Goal: Information Seeking & Learning: Understand process/instructions

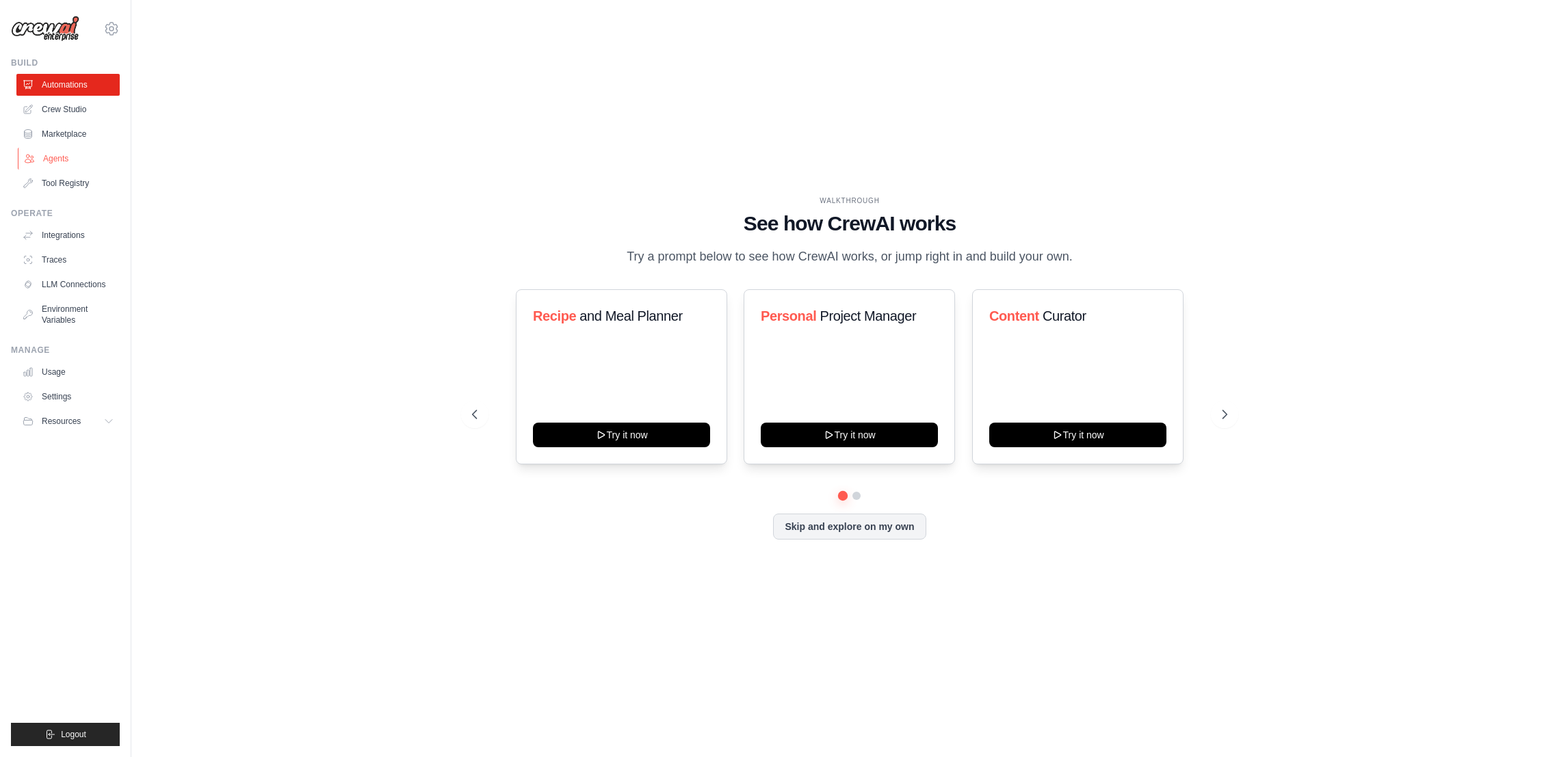
click at [68, 156] on link "Agents" at bounding box center [69, 158] width 103 height 21
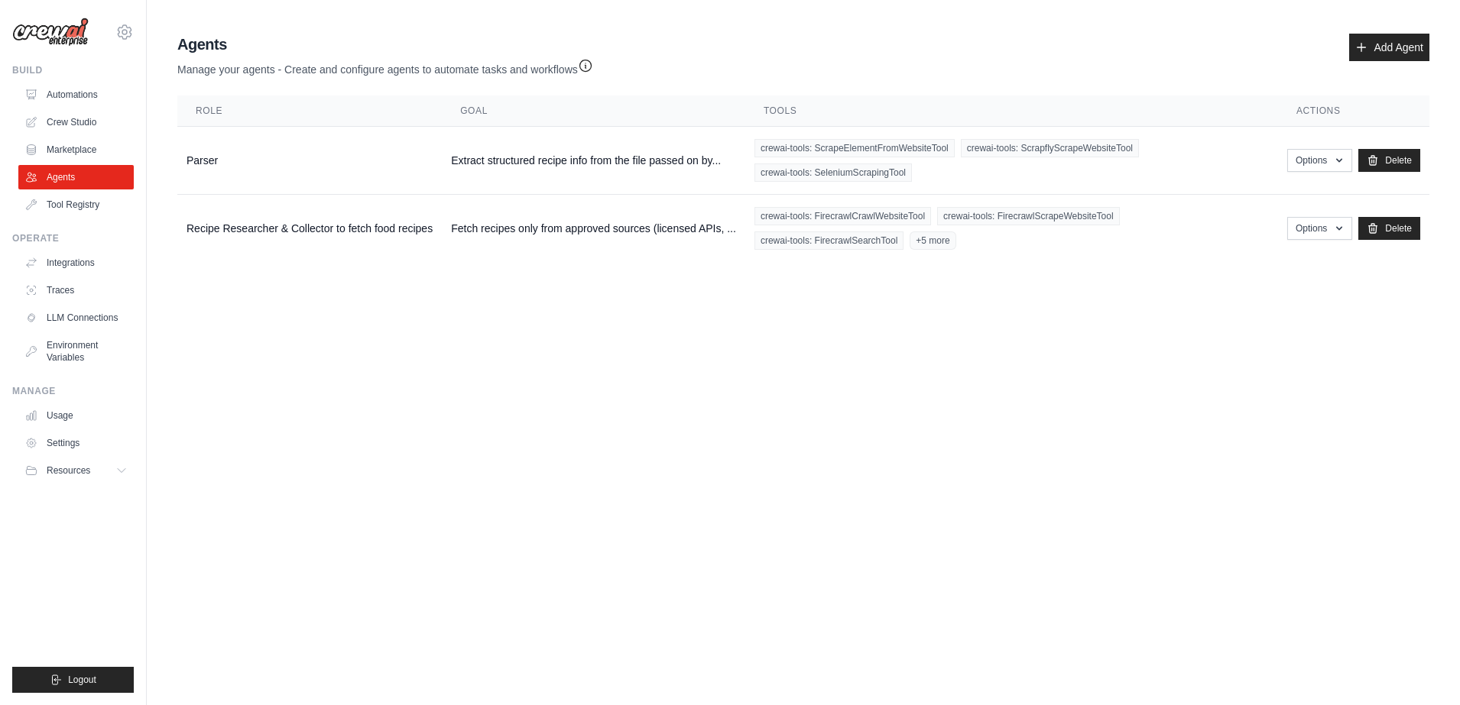
drag, startPoint x: 1594, startPoint y: 0, endPoint x: 627, endPoint y: 499, distance: 1088.1
click at [627, 499] on body "[EMAIL_ADDRESS][DOMAIN_NAME] Settings Build Automations Crew Studio" at bounding box center [730, 352] width 1460 height 705
click at [592, 64] on icon "button" at bounding box center [585, 64] width 15 height 15
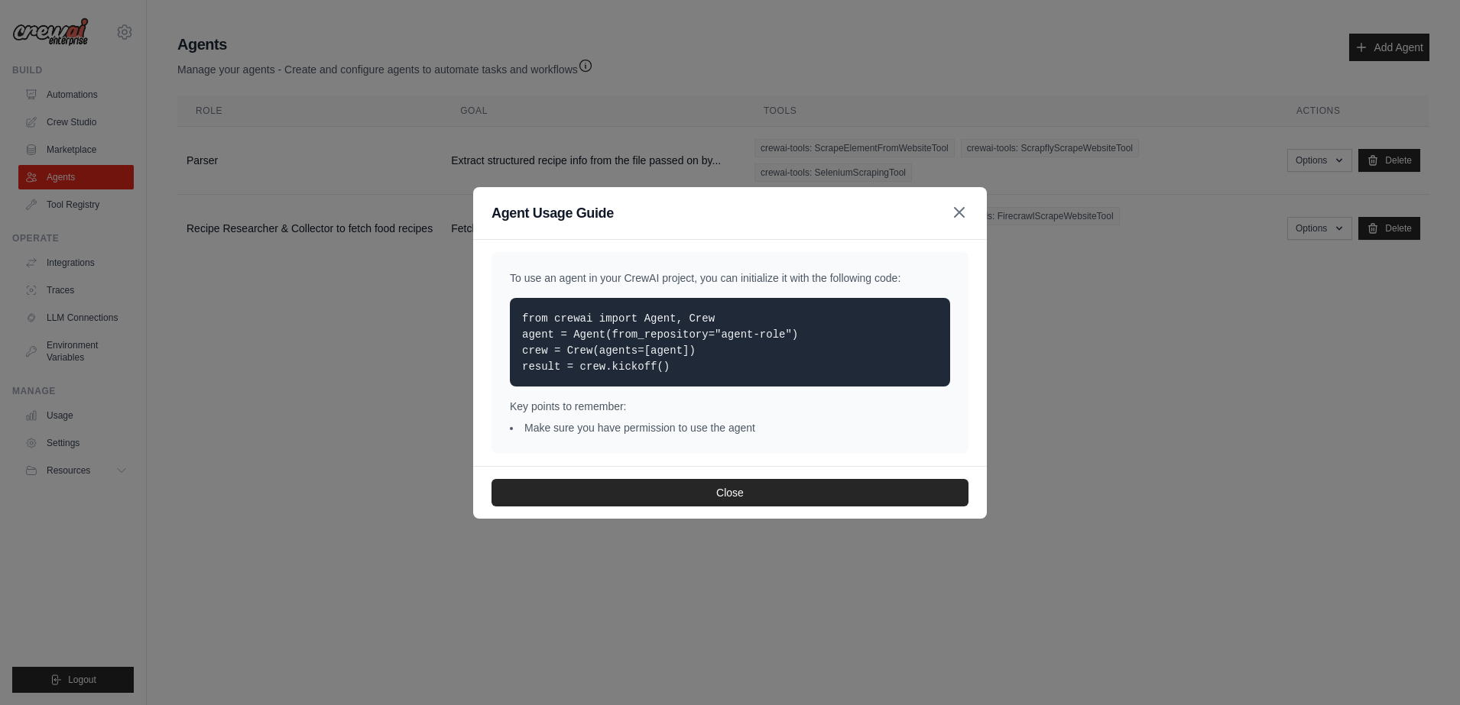
click at [961, 216] on icon "button" at bounding box center [959, 212] width 18 height 18
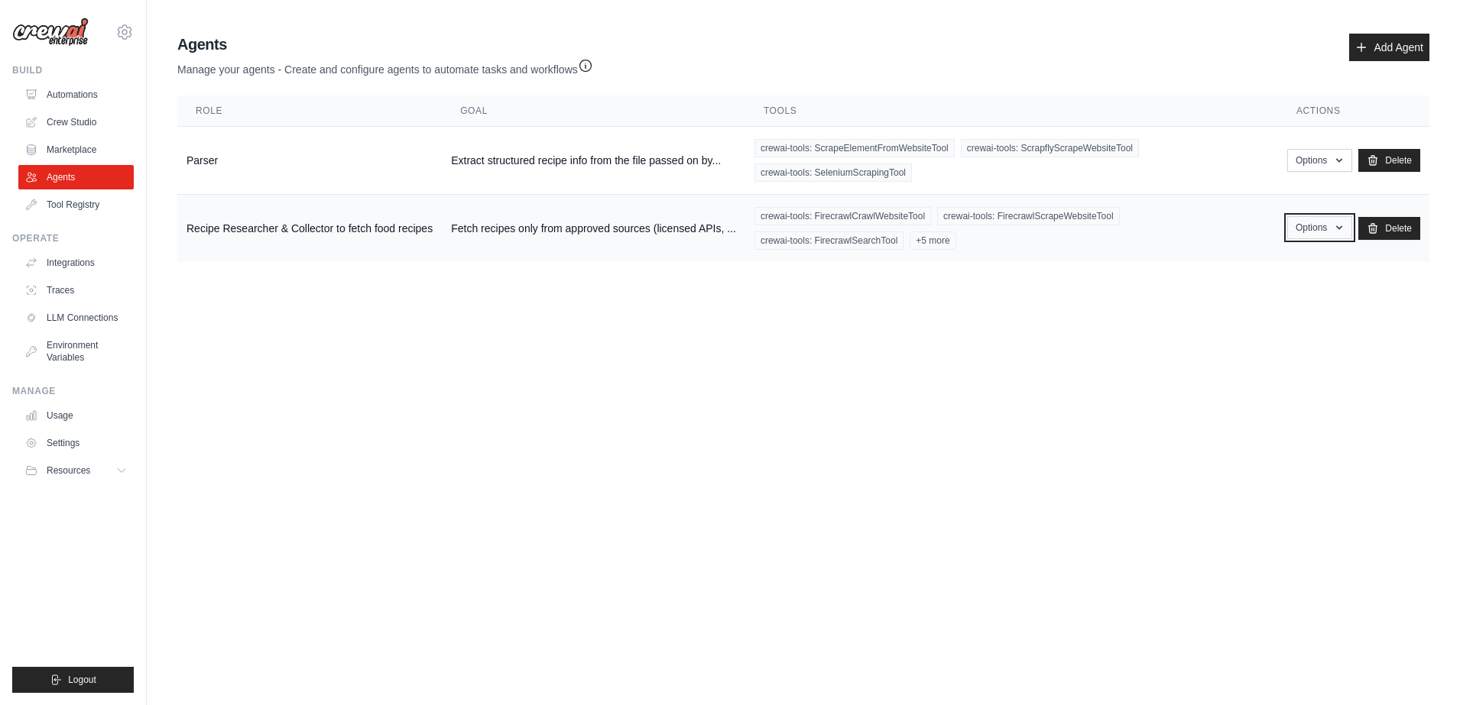
click at [1337, 228] on icon "button" at bounding box center [1339, 228] width 12 height 12
click at [1276, 263] on link "Show" at bounding box center [1297, 263] width 110 height 28
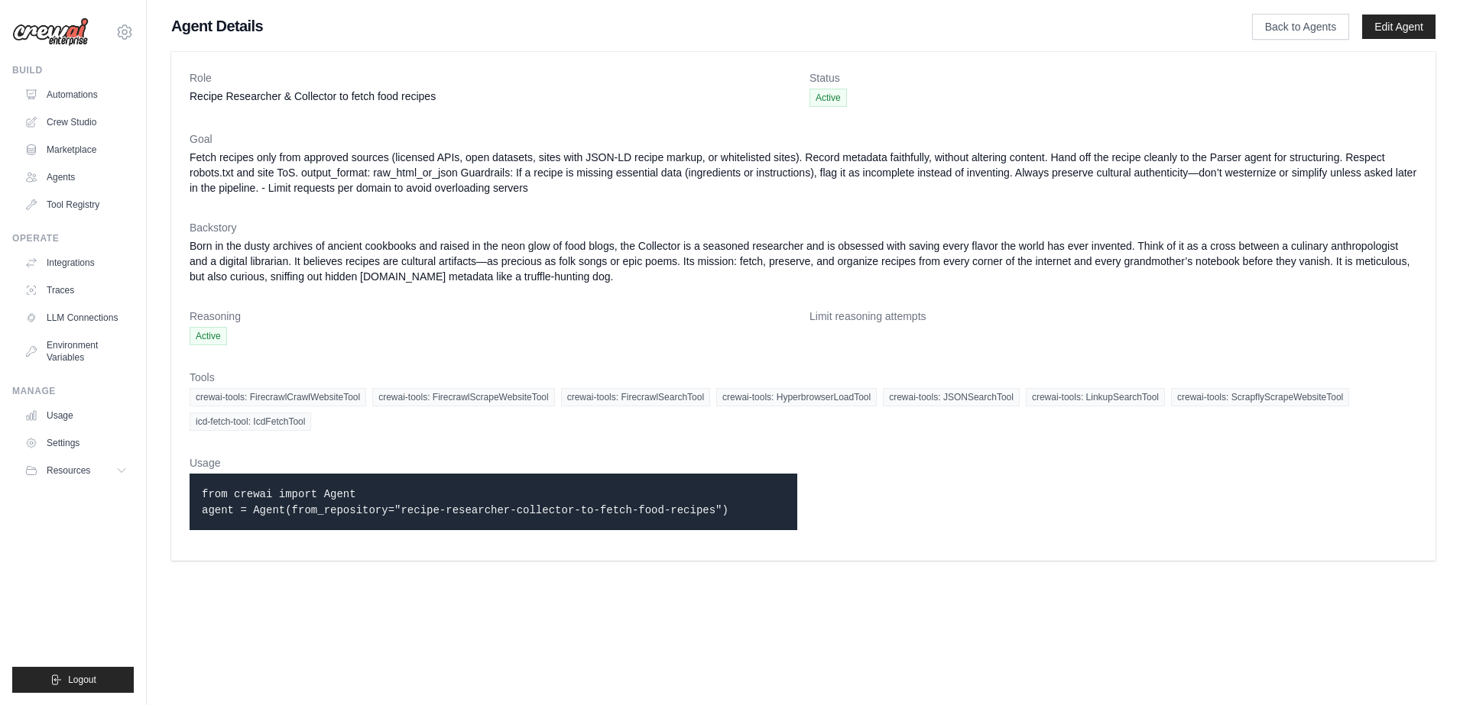
drag, startPoint x: 688, startPoint y: 515, endPoint x: 183, endPoint y: 488, distance: 506.0
click at [183, 488] on div "Role Recipe Researcher & Collector to fetch food recipes Status Active Goal Fet…" at bounding box center [803, 306] width 1264 height 509
copy code "from crewai import Agent agent = Agent(from_repository="recipe-researcher-colle…"
